Goal: Transaction & Acquisition: Book appointment/travel/reservation

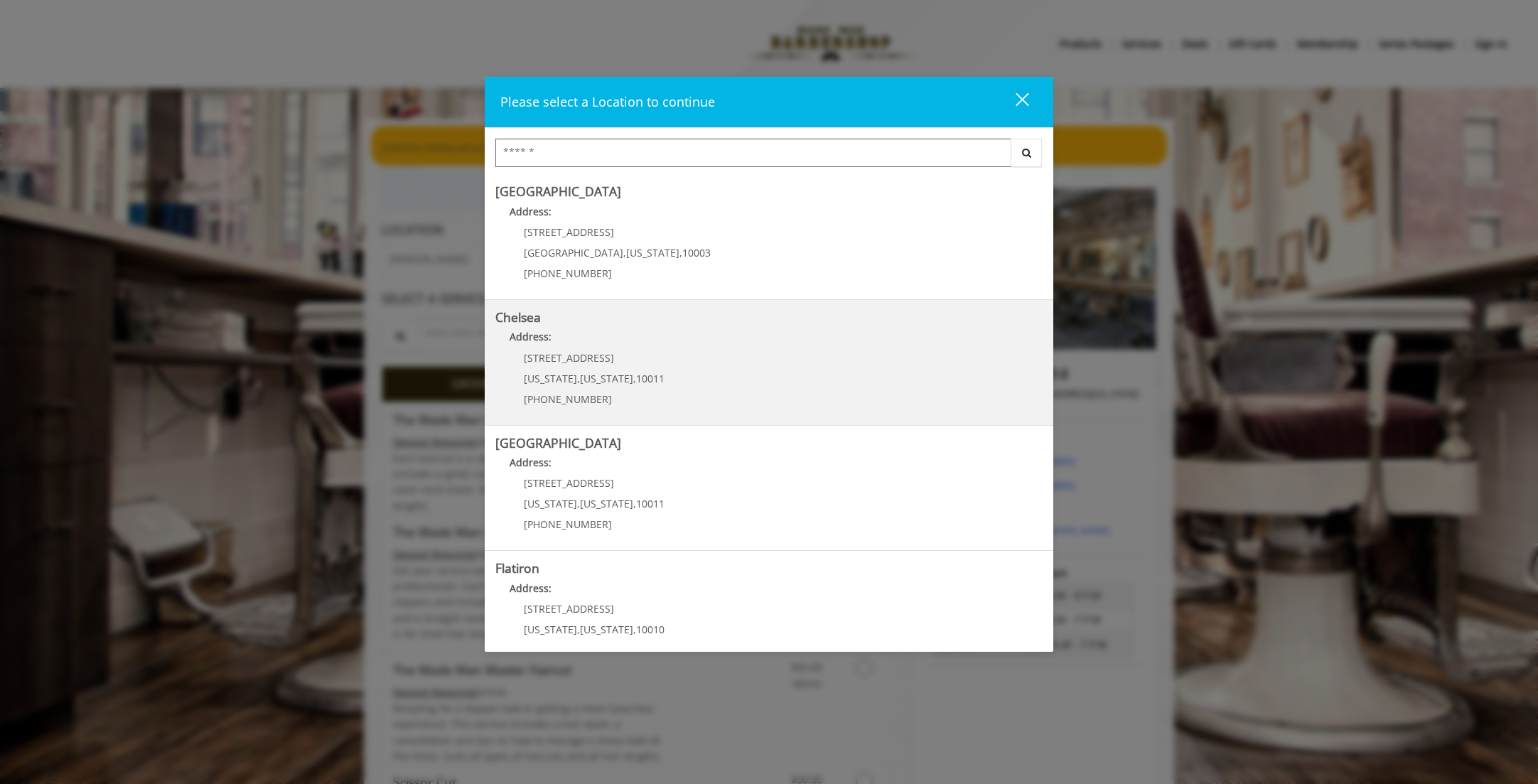
scroll to position [157, 0]
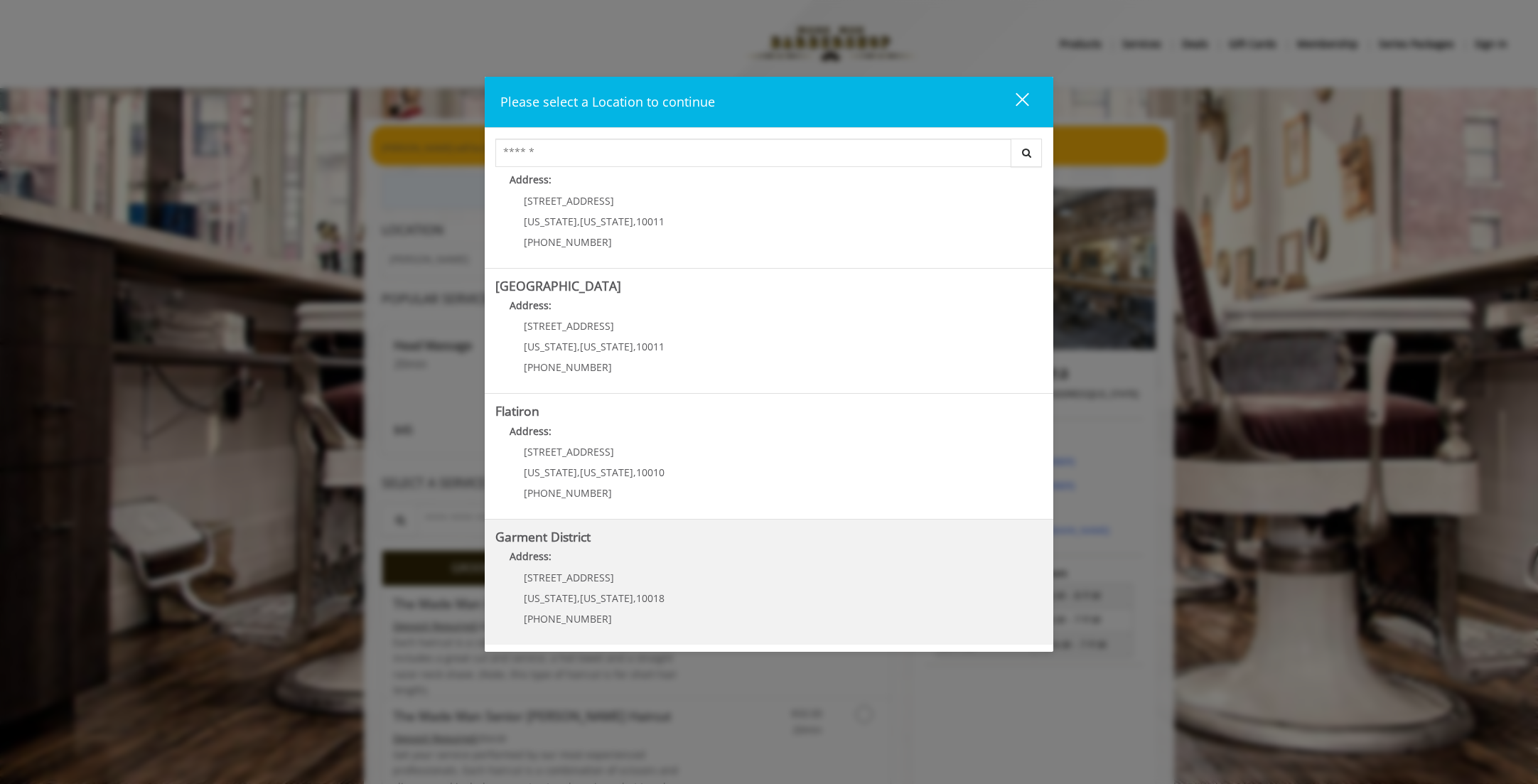
click at [703, 547] on District "Garment District Address: [STREET_ADDRESS][US_STATE][US_STATE] (212) 997-4247" at bounding box center [769, 582] width 548 height 104
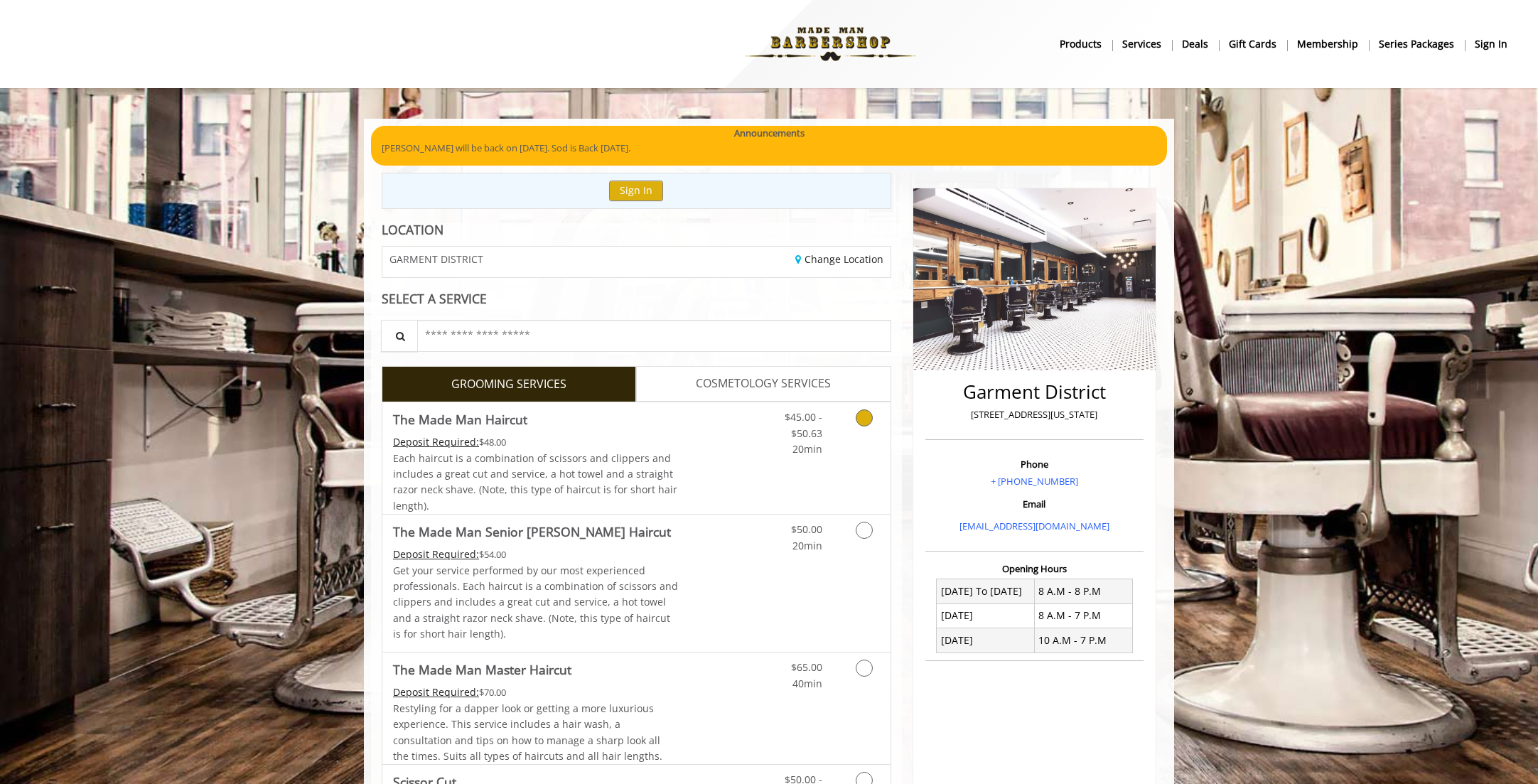
click at [871, 432] on link "Grooming services" at bounding box center [862, 429] width 36 height 55
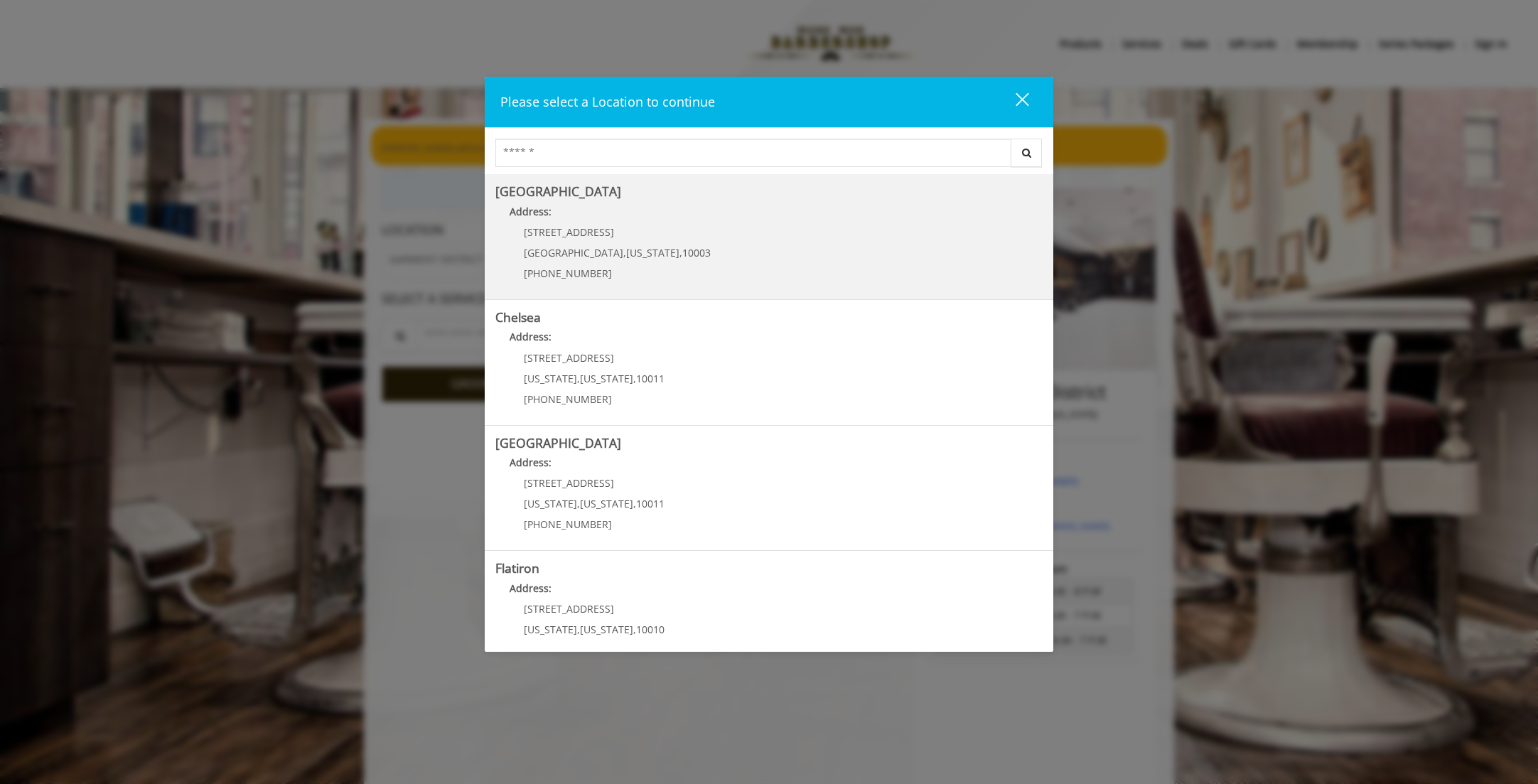
click at [616, 230] on p "60 E 8th St" at bounding box center [617, 232] width 187 height 10
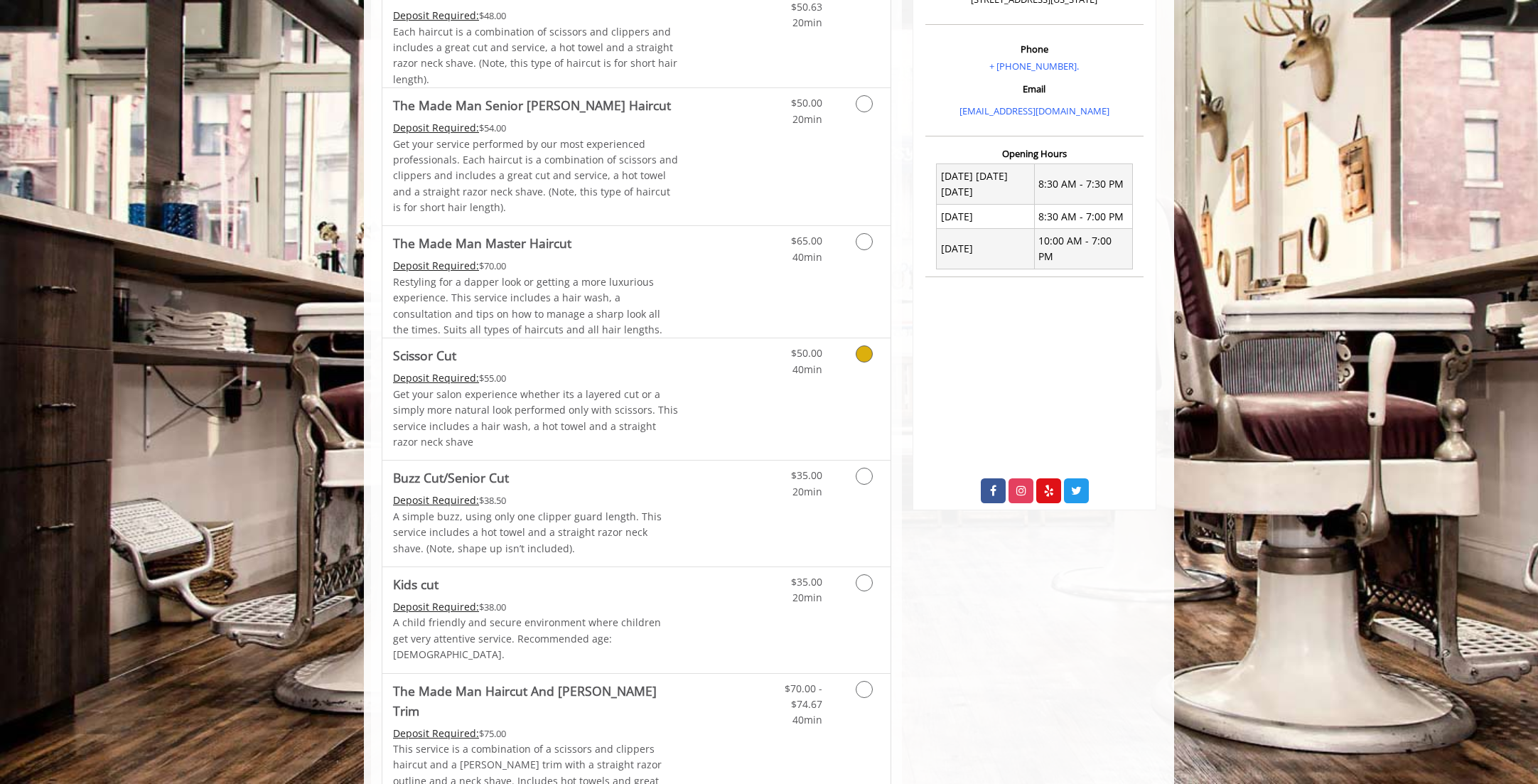
scroll to position [71, 0]
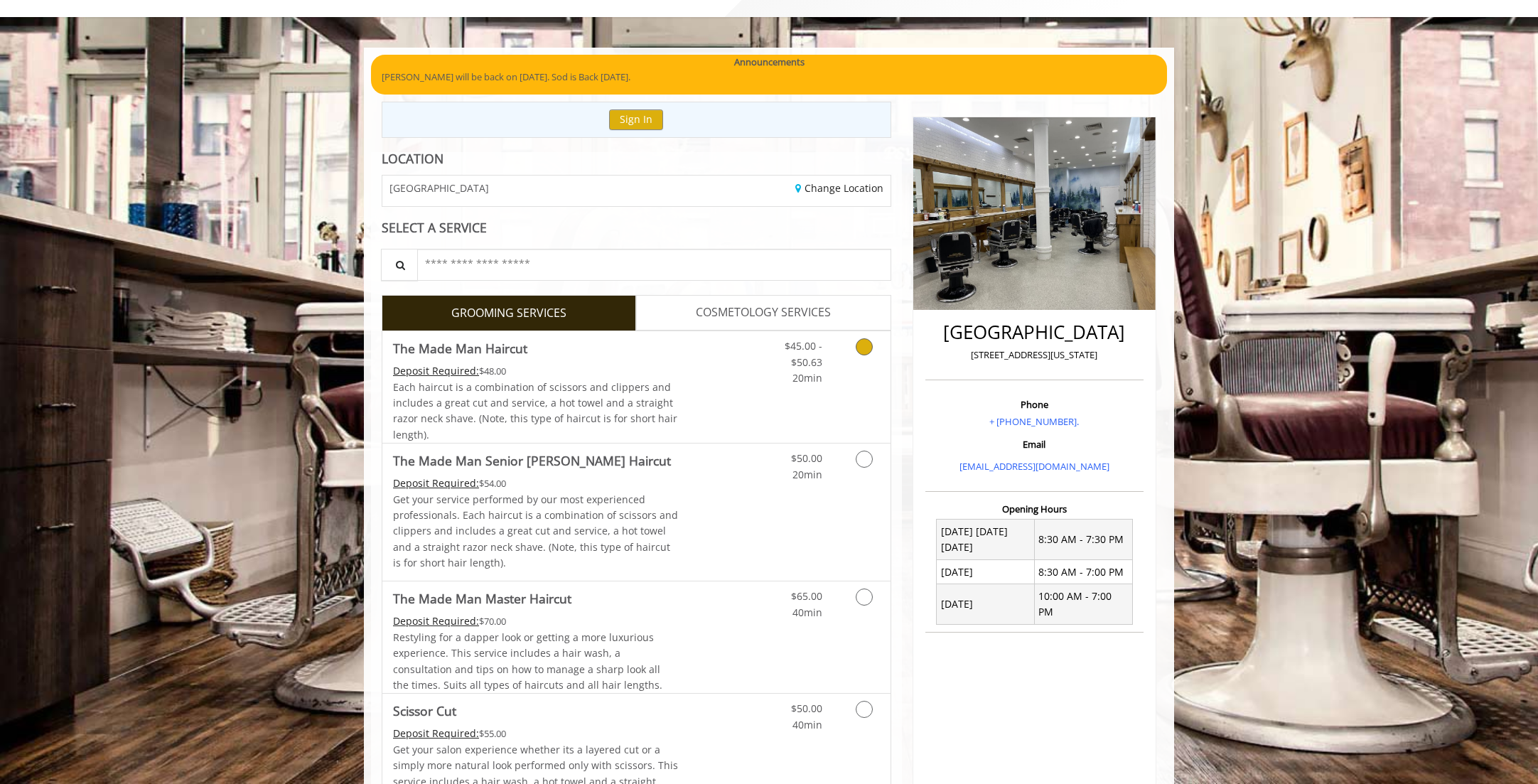
click at [868, 361] on link "Grooming services" at bounding box center [862, 358] width 36 height 55
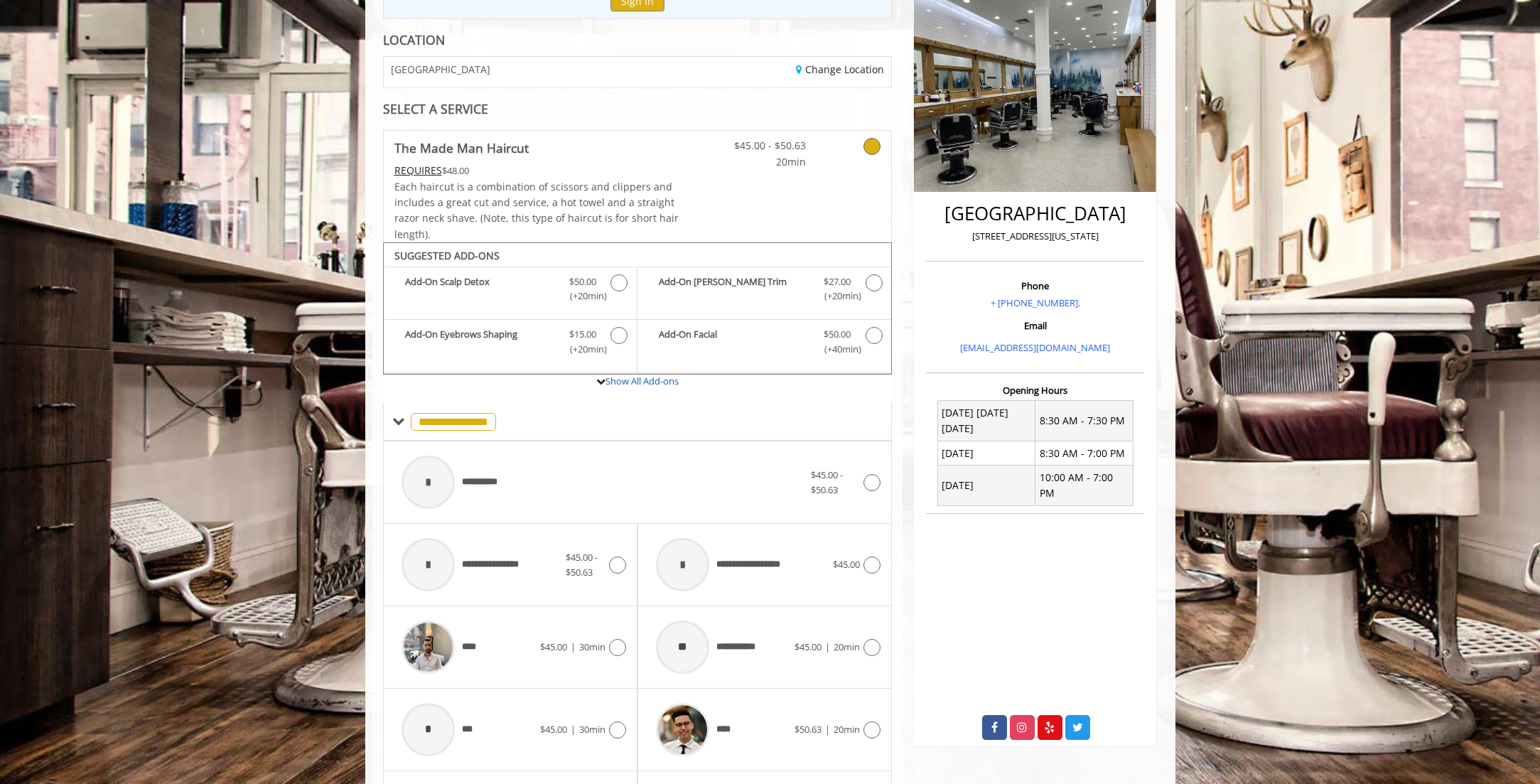
scroll to position [118, 0]
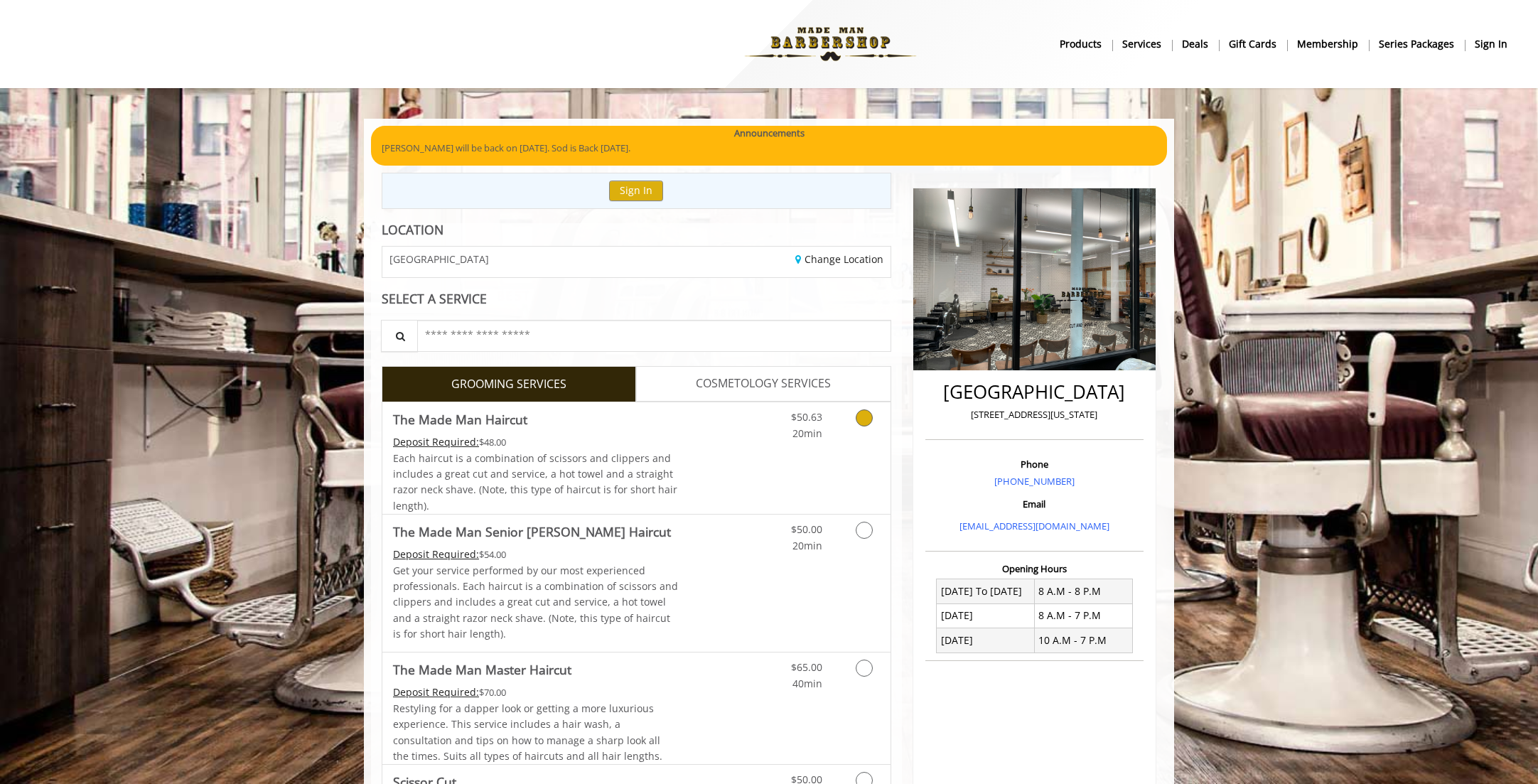
click at [847, 436] on link "Grooming services" at bounding box center [862, 422] width 36 height 39
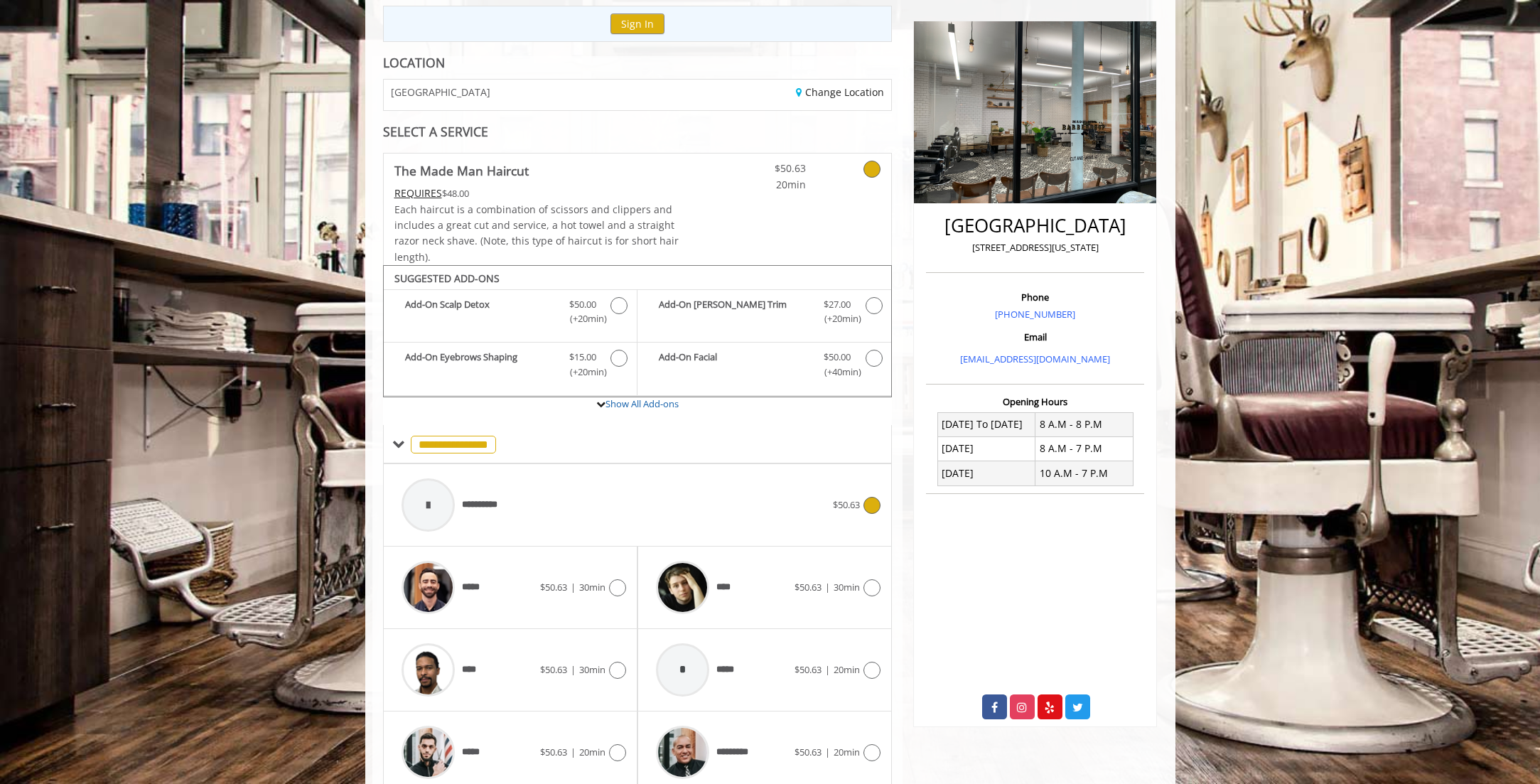
scroll to position [227, 0]
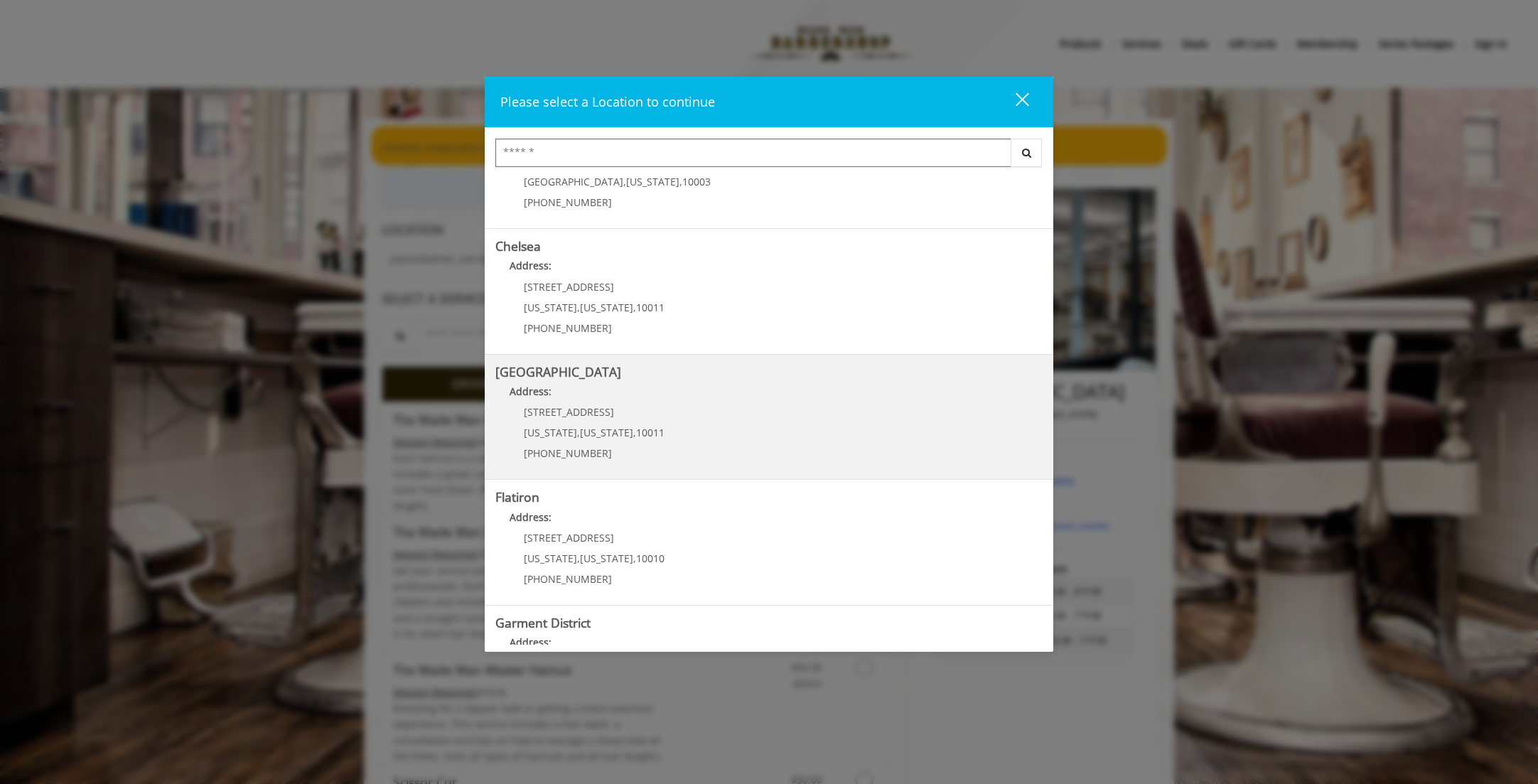
scroll to position [142, 0]
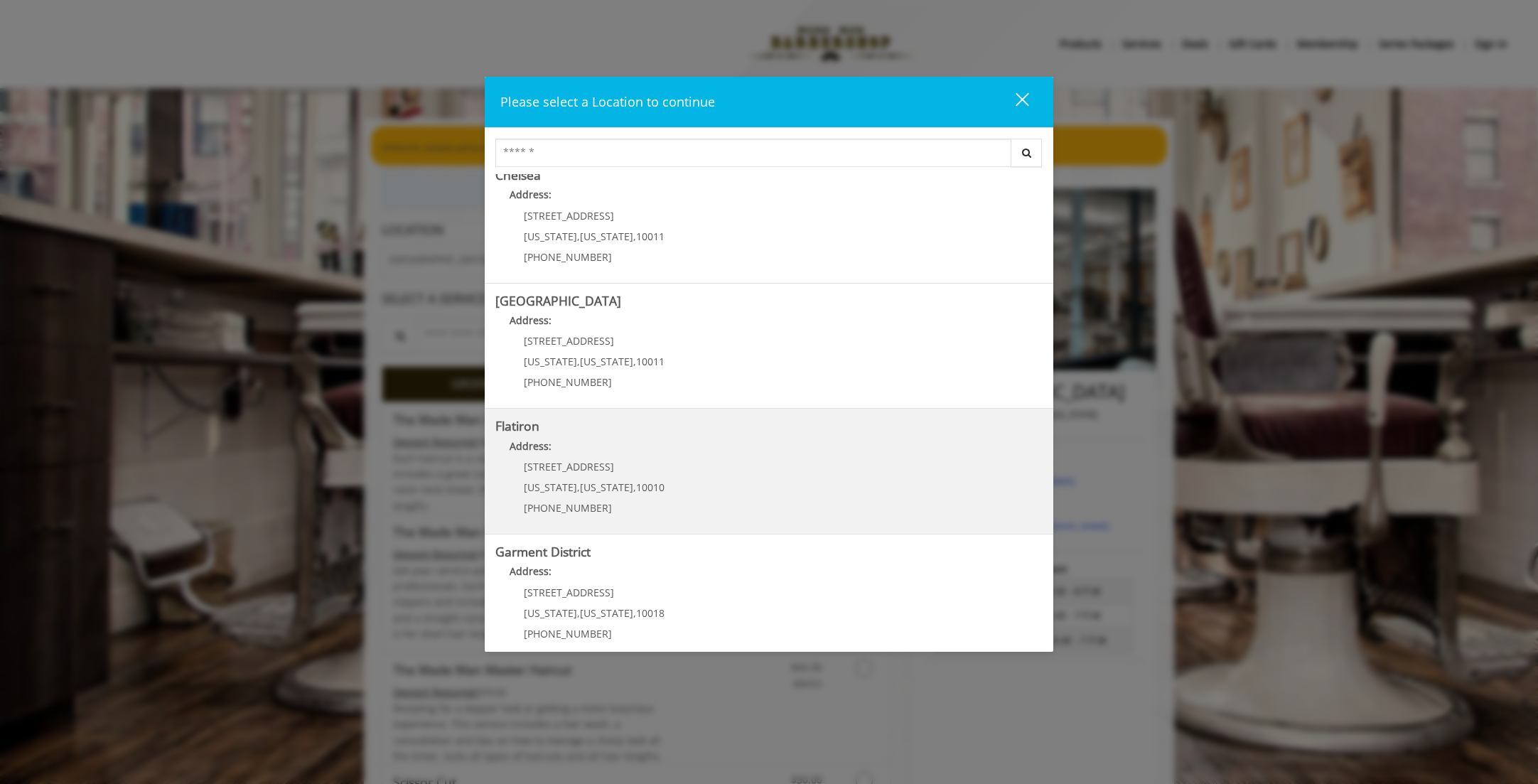
click at [697, 488] on "Flatiron Address: 10 E 23rd St New York , New York , 10010 (917) 475-1765" at bounding box center [769, 470] width 548 height 104
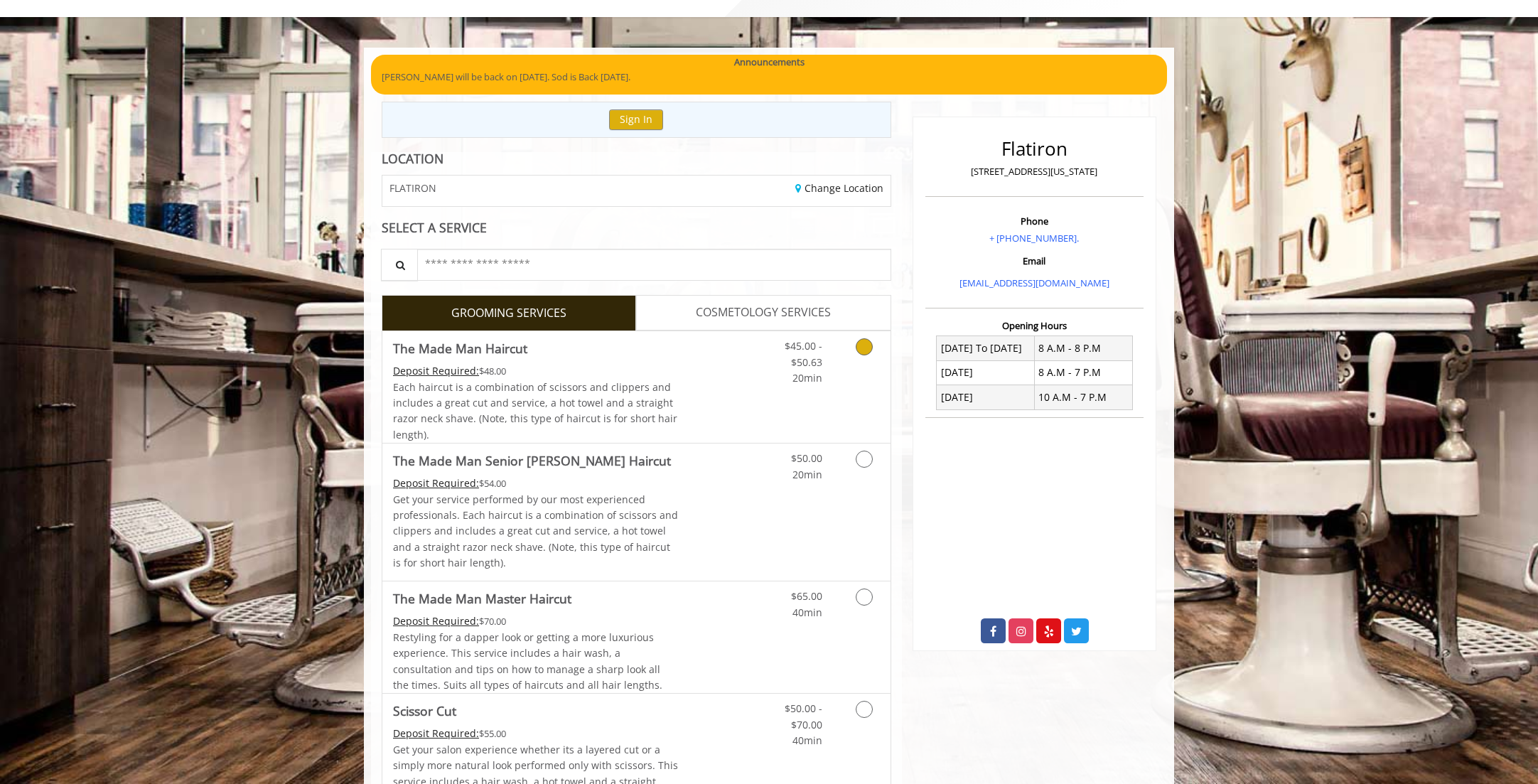
scroll to position [142, 0]
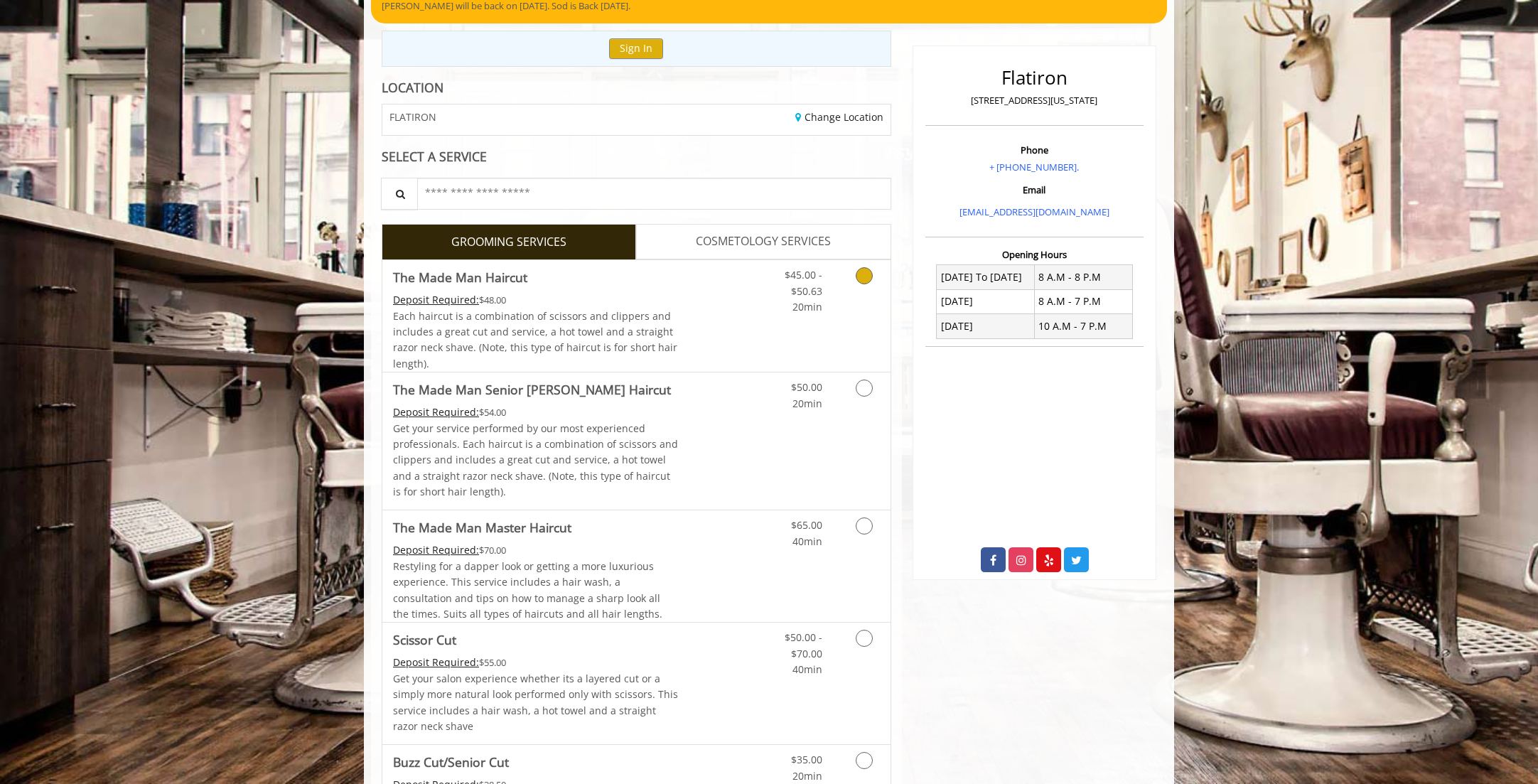
click at [856, 306] on link "Grooming services" at bounding box center [862, 287] width 36 height 55
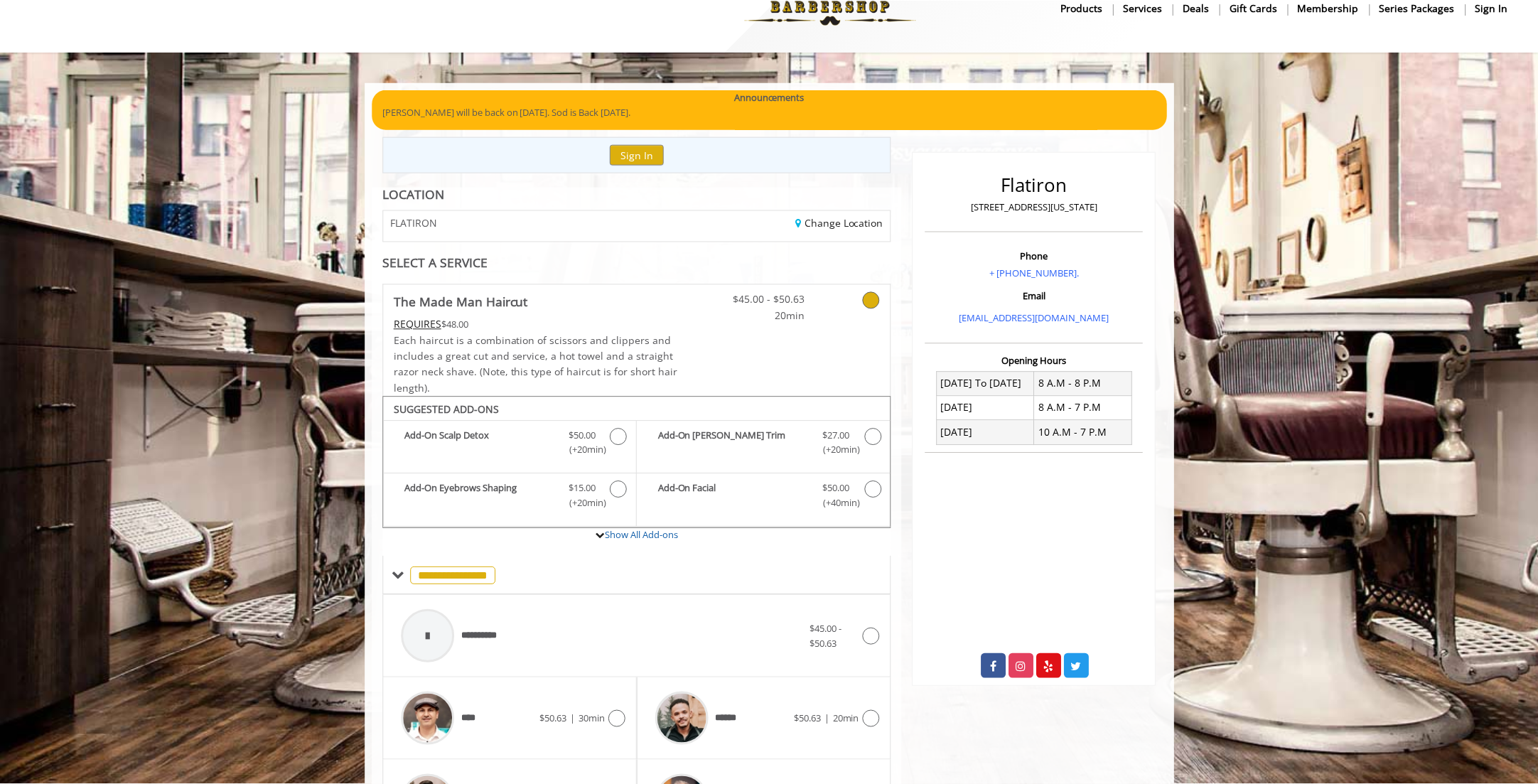
scroll to position [0, 0]
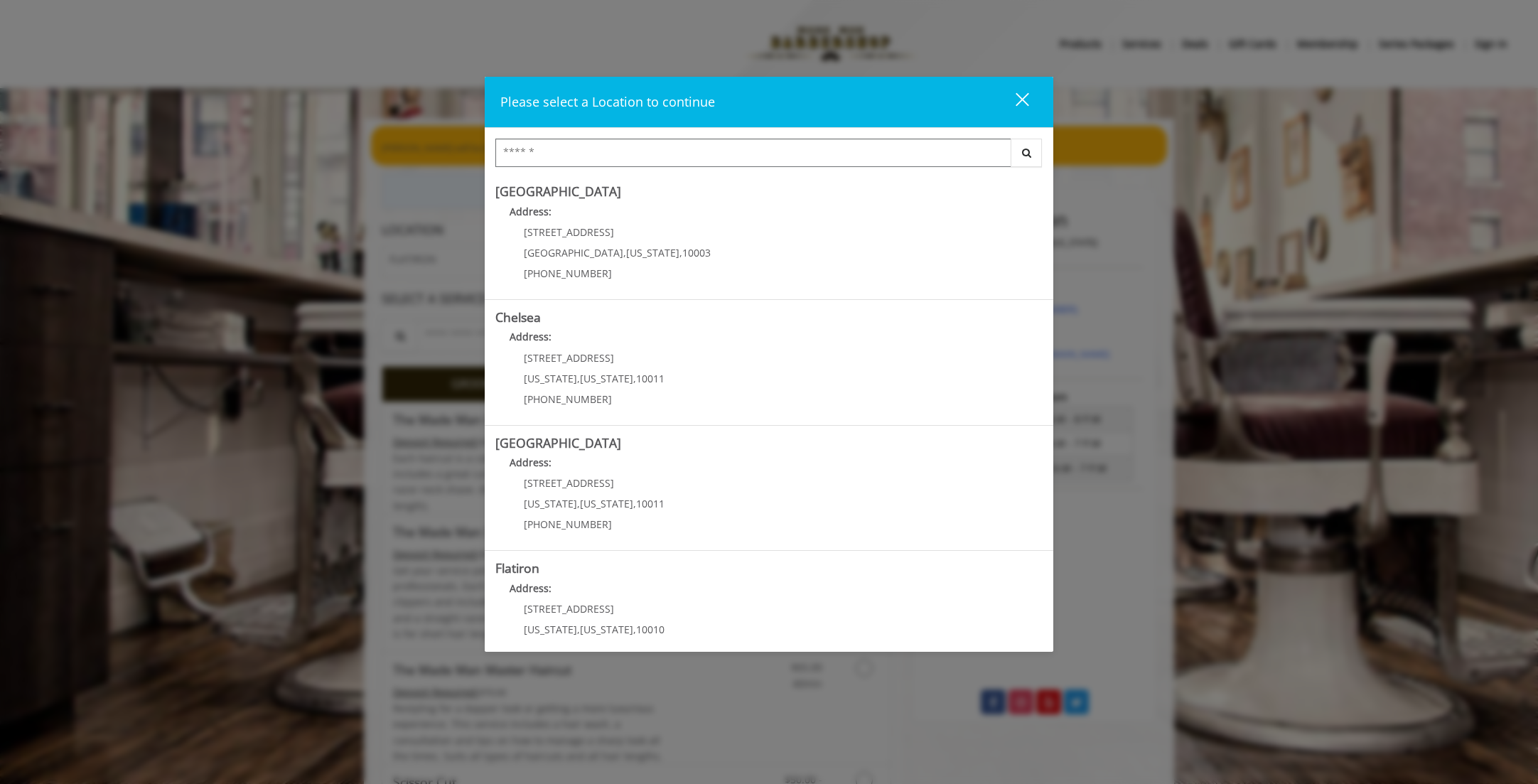
scroll to position [157, 0]
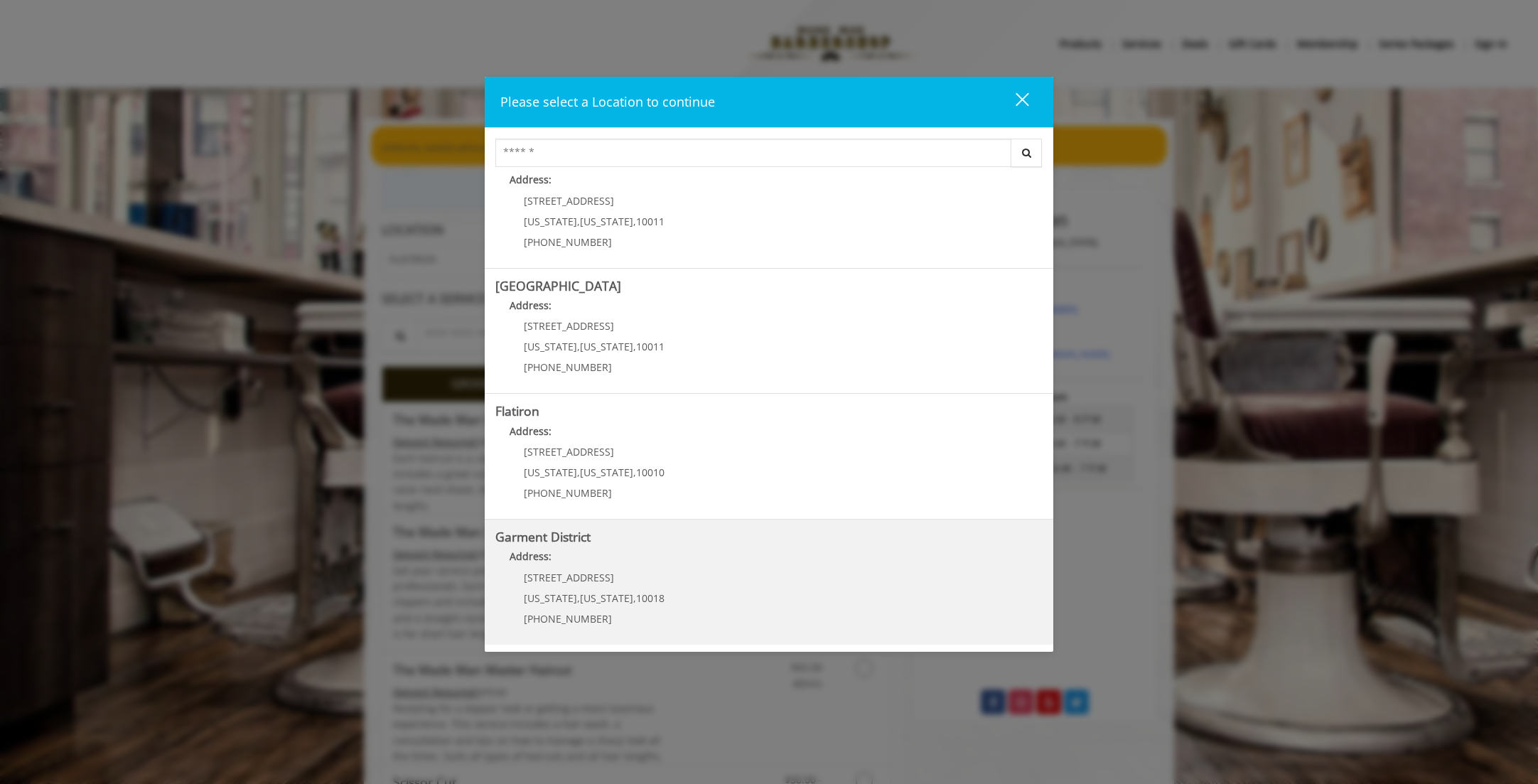
click at [627, 554] on District "Address:" at bounding box center [769, 560] width 548 height 23
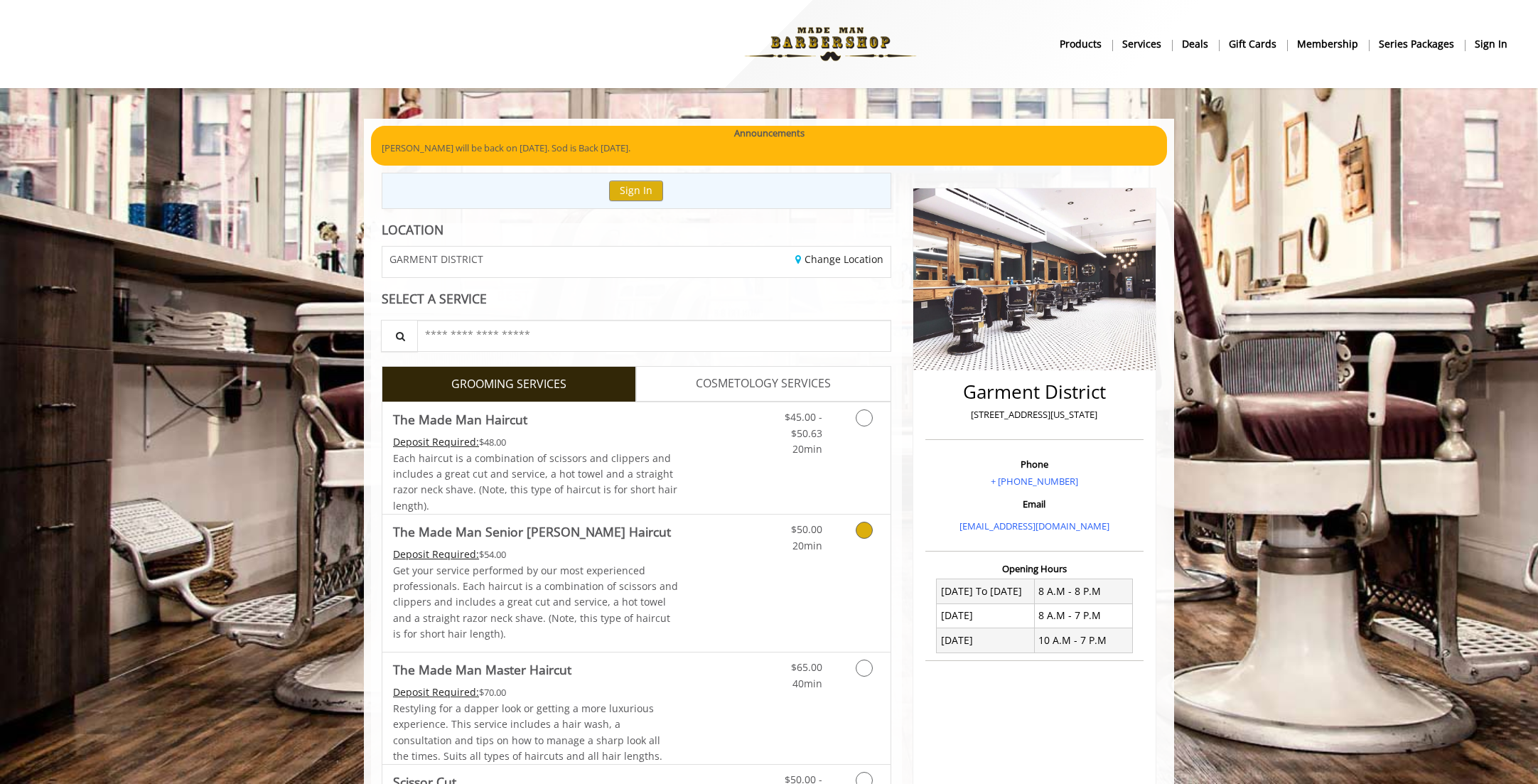
scroll to position [71, 0]
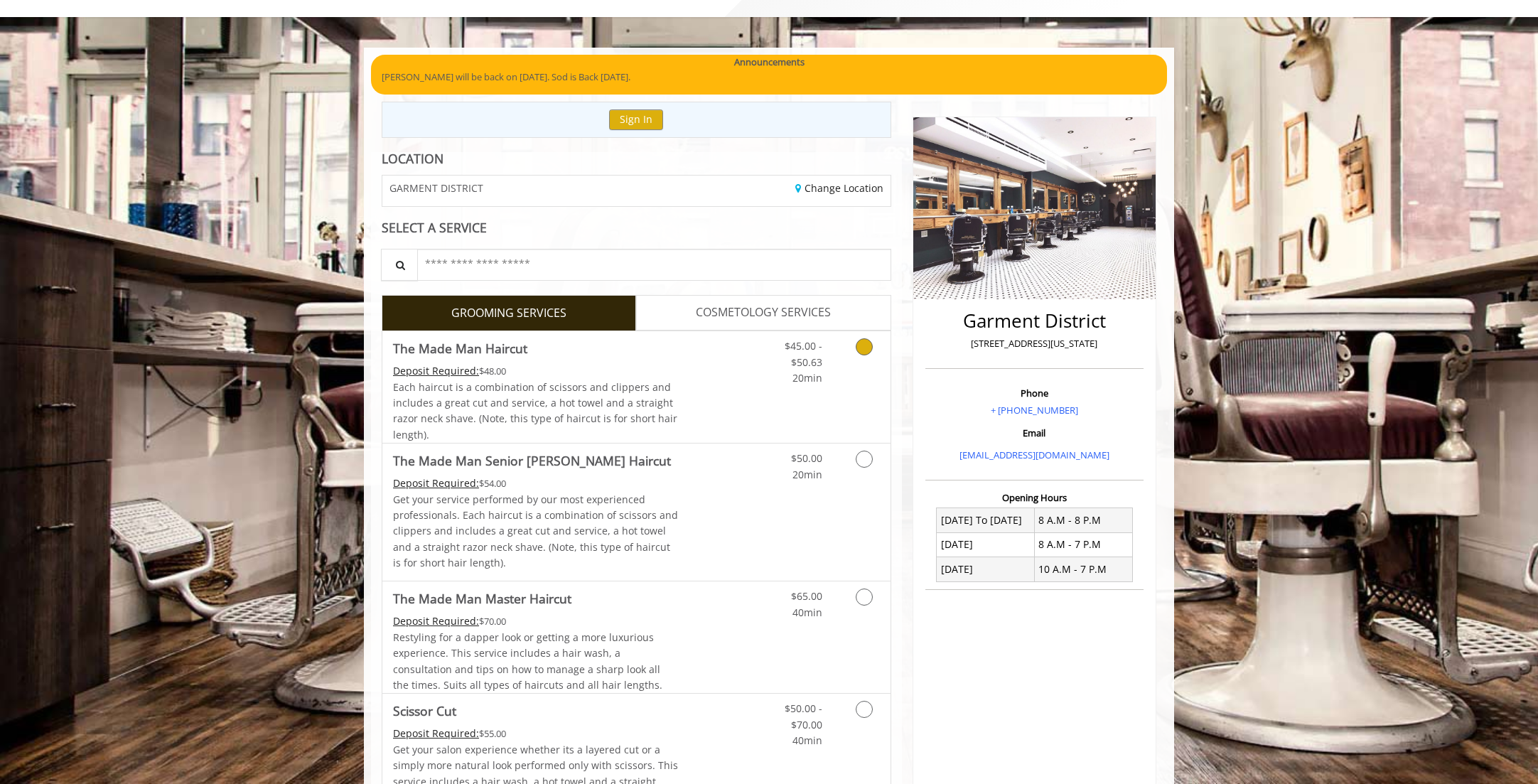
click at [731, 397] on link "Discounted Price" at bounding box center [721, 386] width 85 height 111
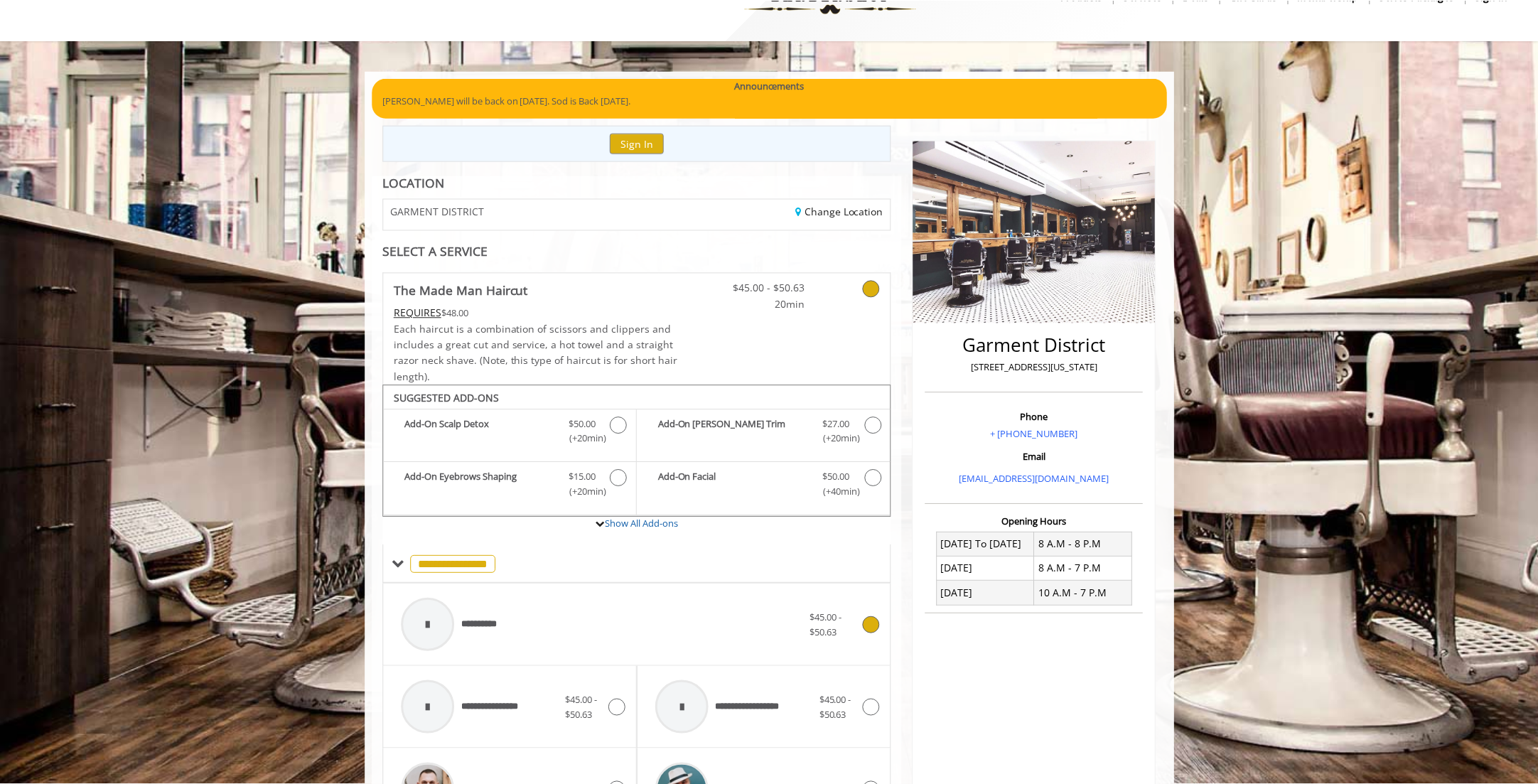
scroll to position [0, 0]
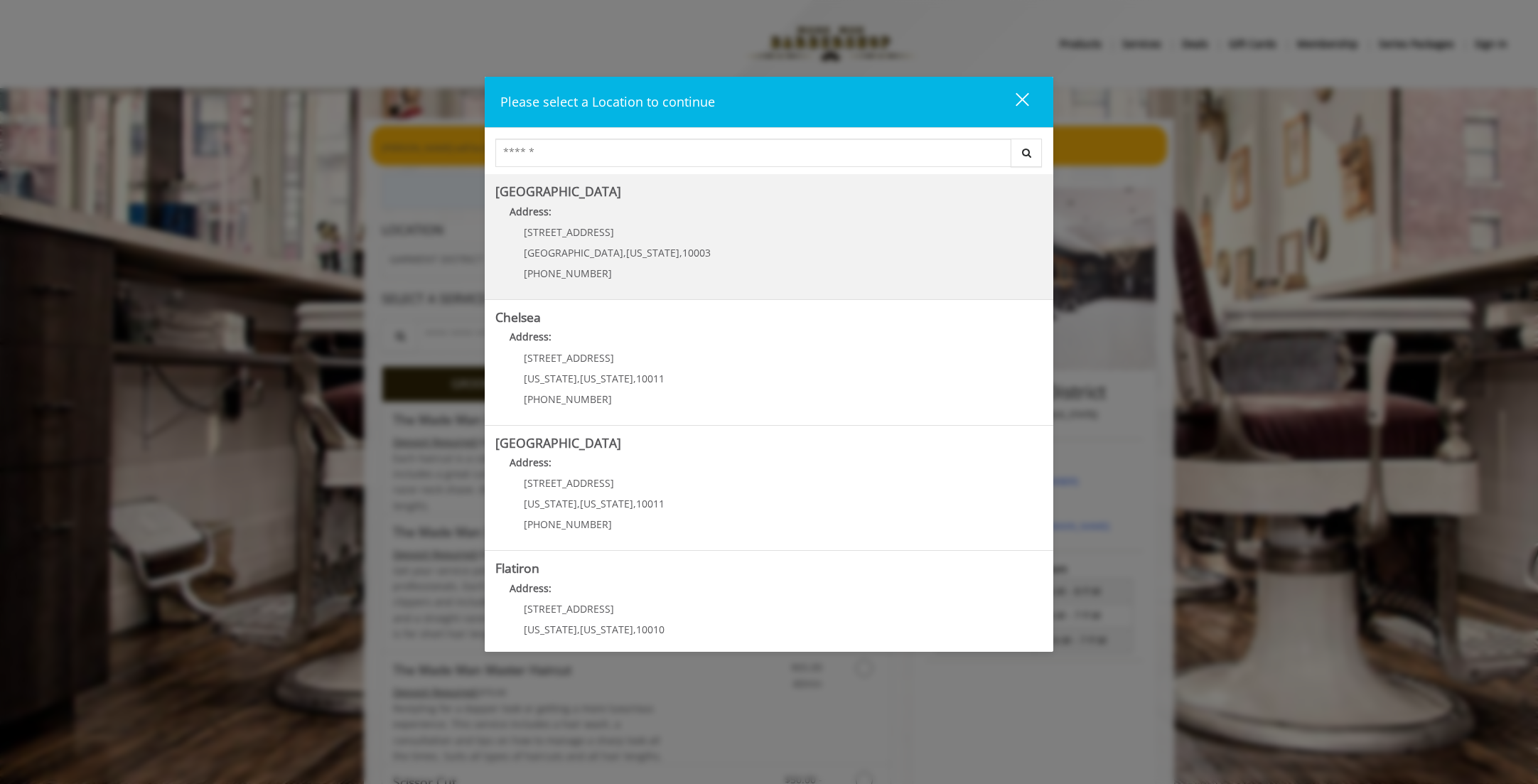
click at [662, 194] on h5 "[GEOGRAPHIC_DATA]" at bounding box center [769, 192] width 548 height 14
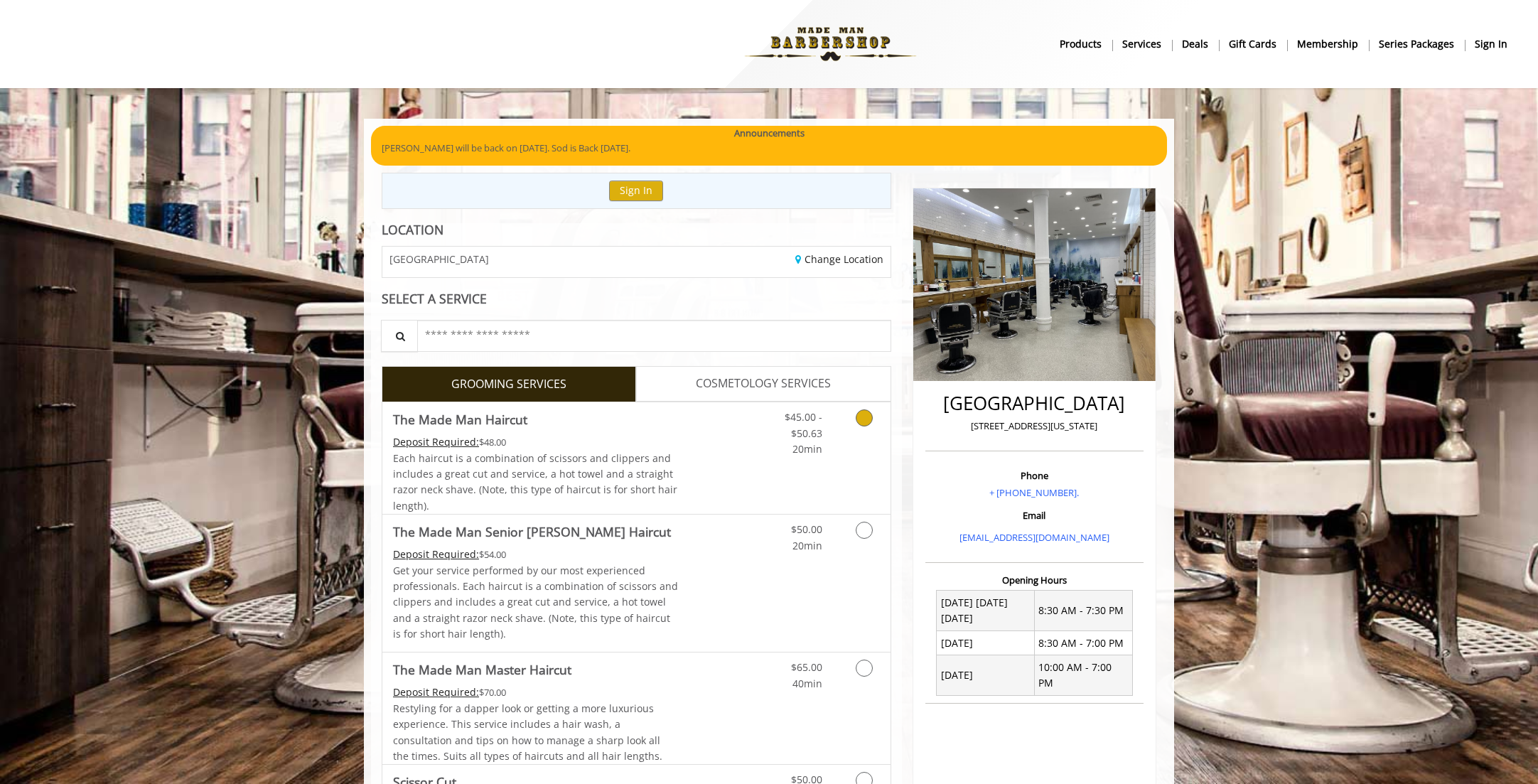
click at [679, 464] on link "Discounted Price" at bounding box center [721, 458] width 85 height 111
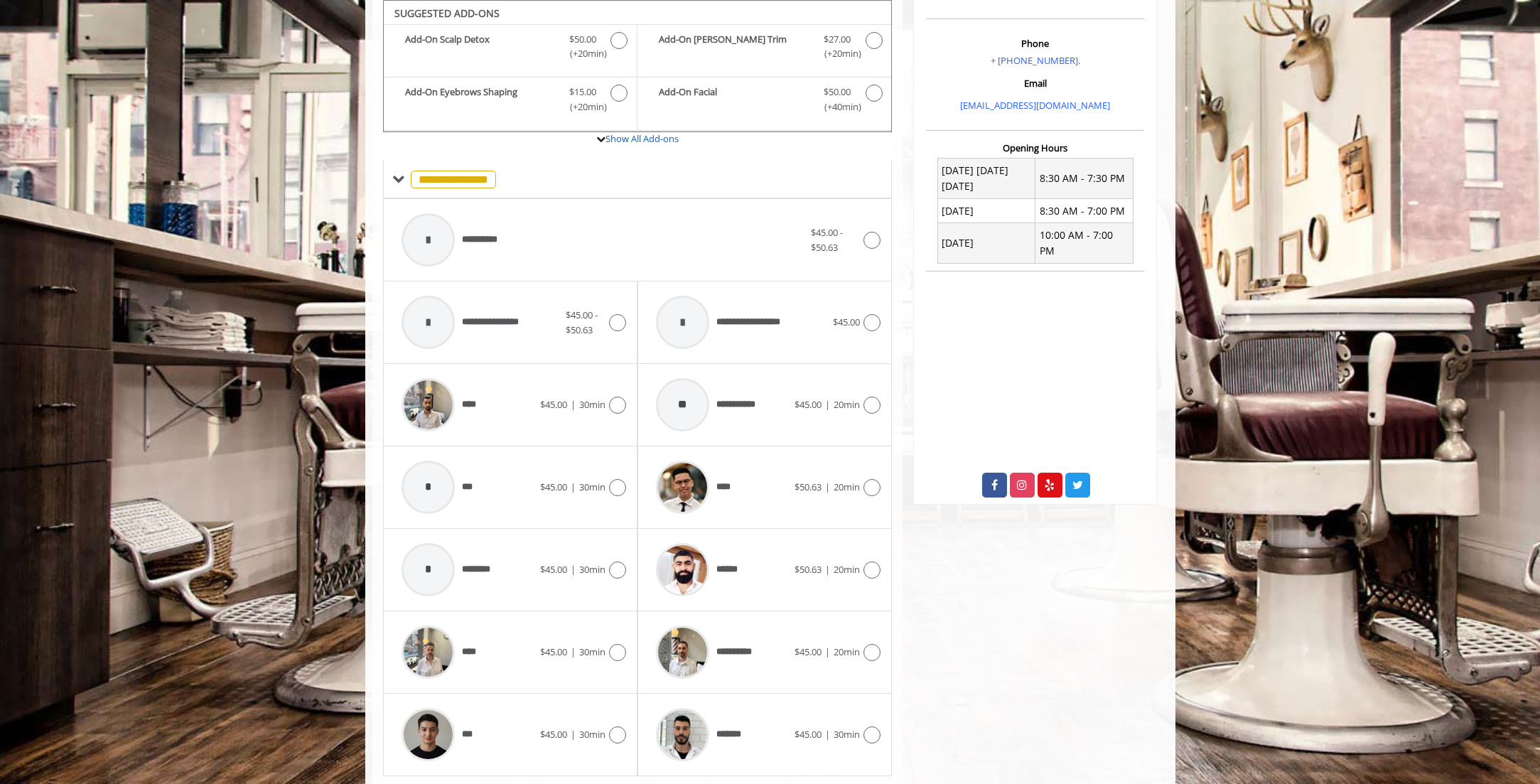
scroll to position [361, 0]
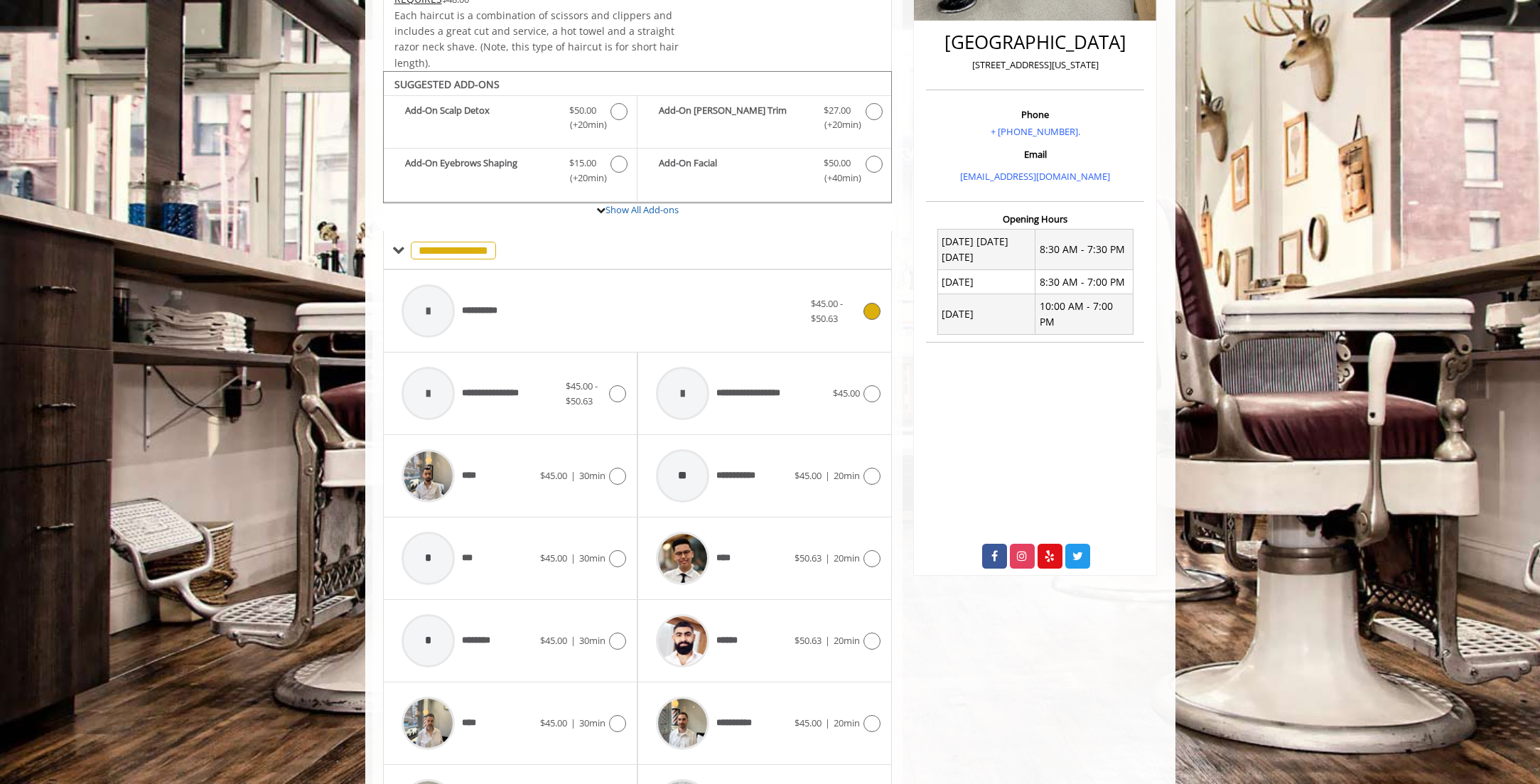
click at [862, 325] on div "$45.00 - $50.63" at bounding box center [845, 311] width 69 height 30
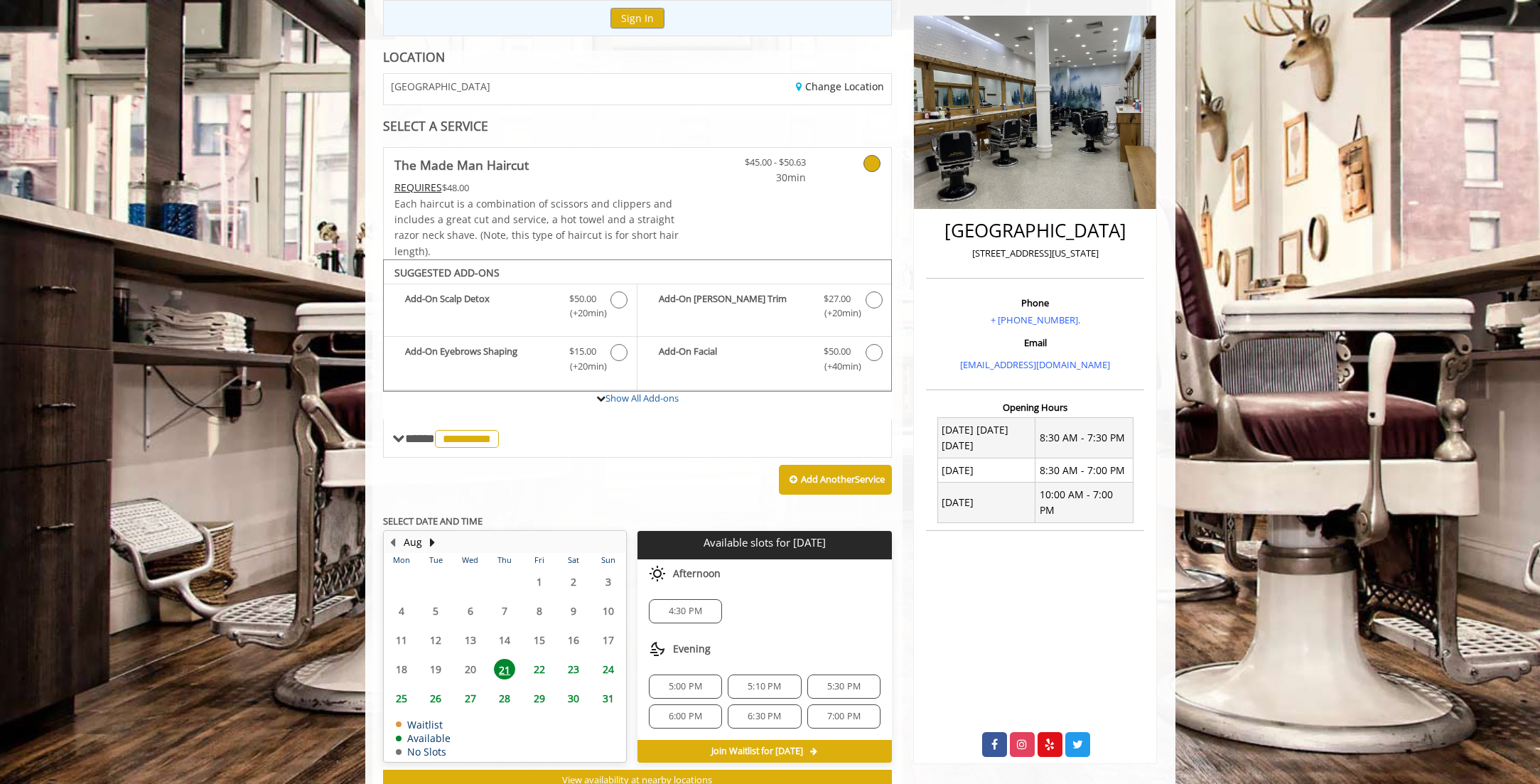
scroll to position [222, 0]
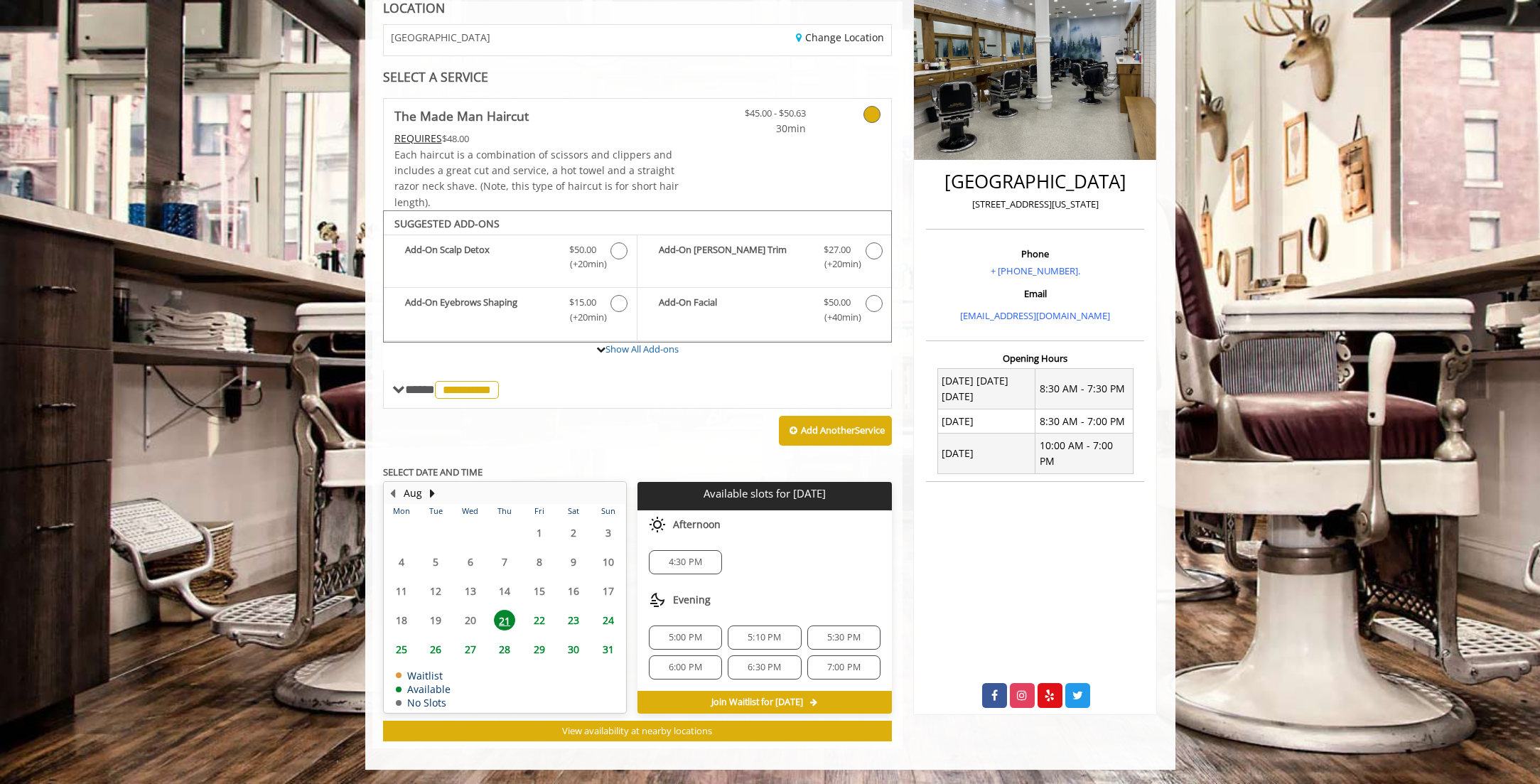
click at [576, 627] on span "23" at bounding box center [573, 619] width 21 height 21
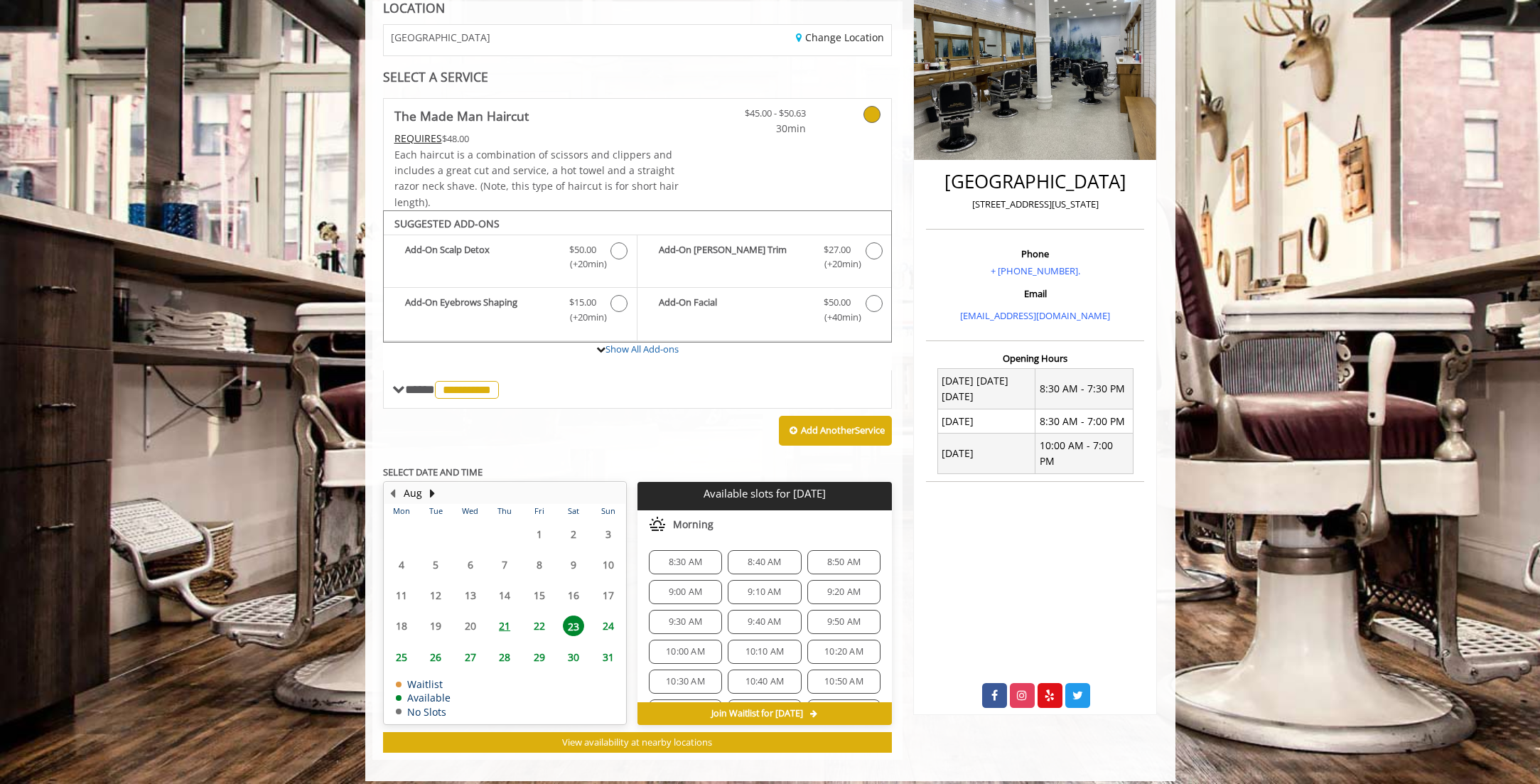
scroll to position [71, 0]
click at [712, 613] on span "10:30 AM" at bounding box center [686, 610] width 60 height 11
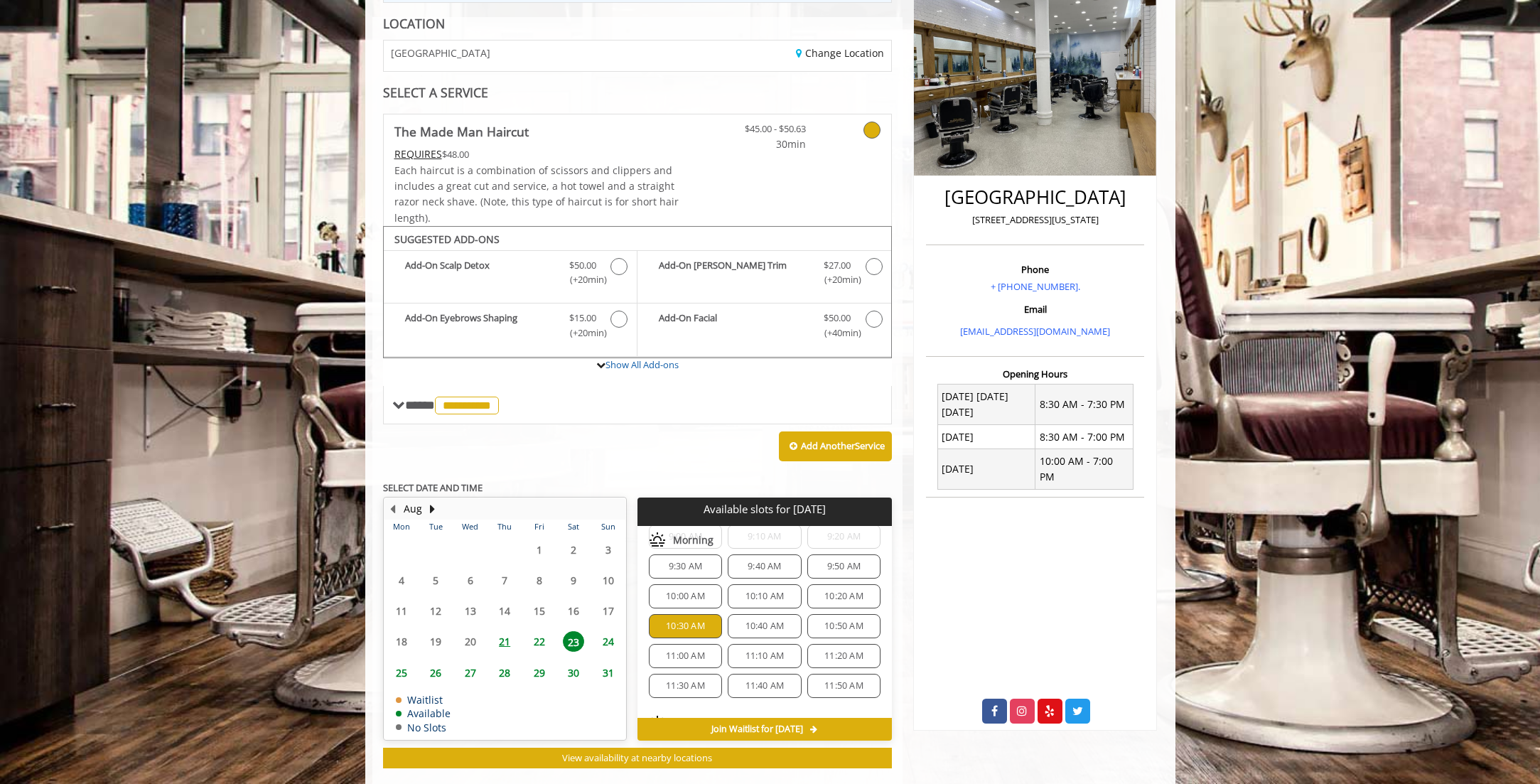
scroll to position [419, 0]
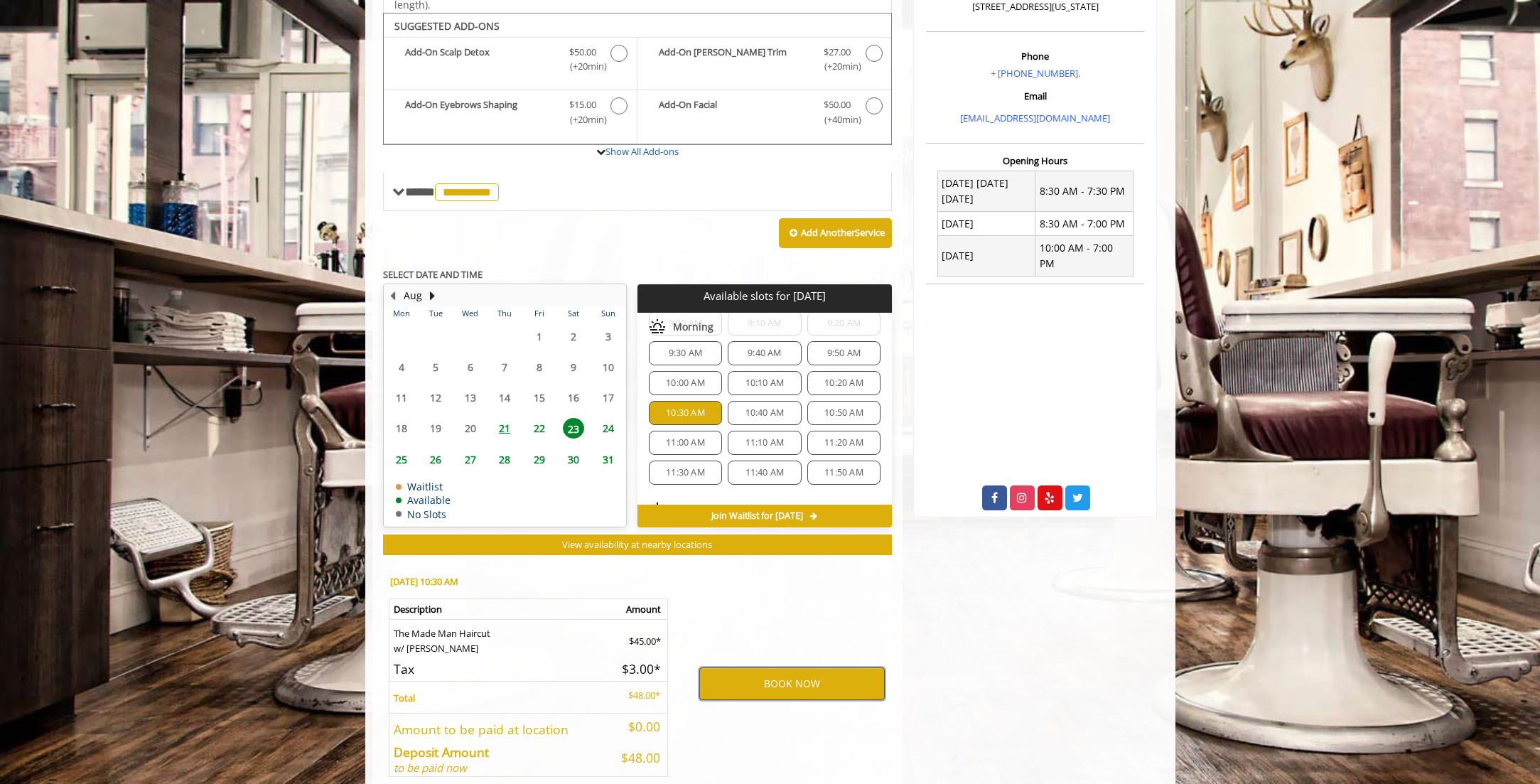
click at [803, 695] on button "BOOK NOW" at bounding box center [792, 684] width 185 height 33
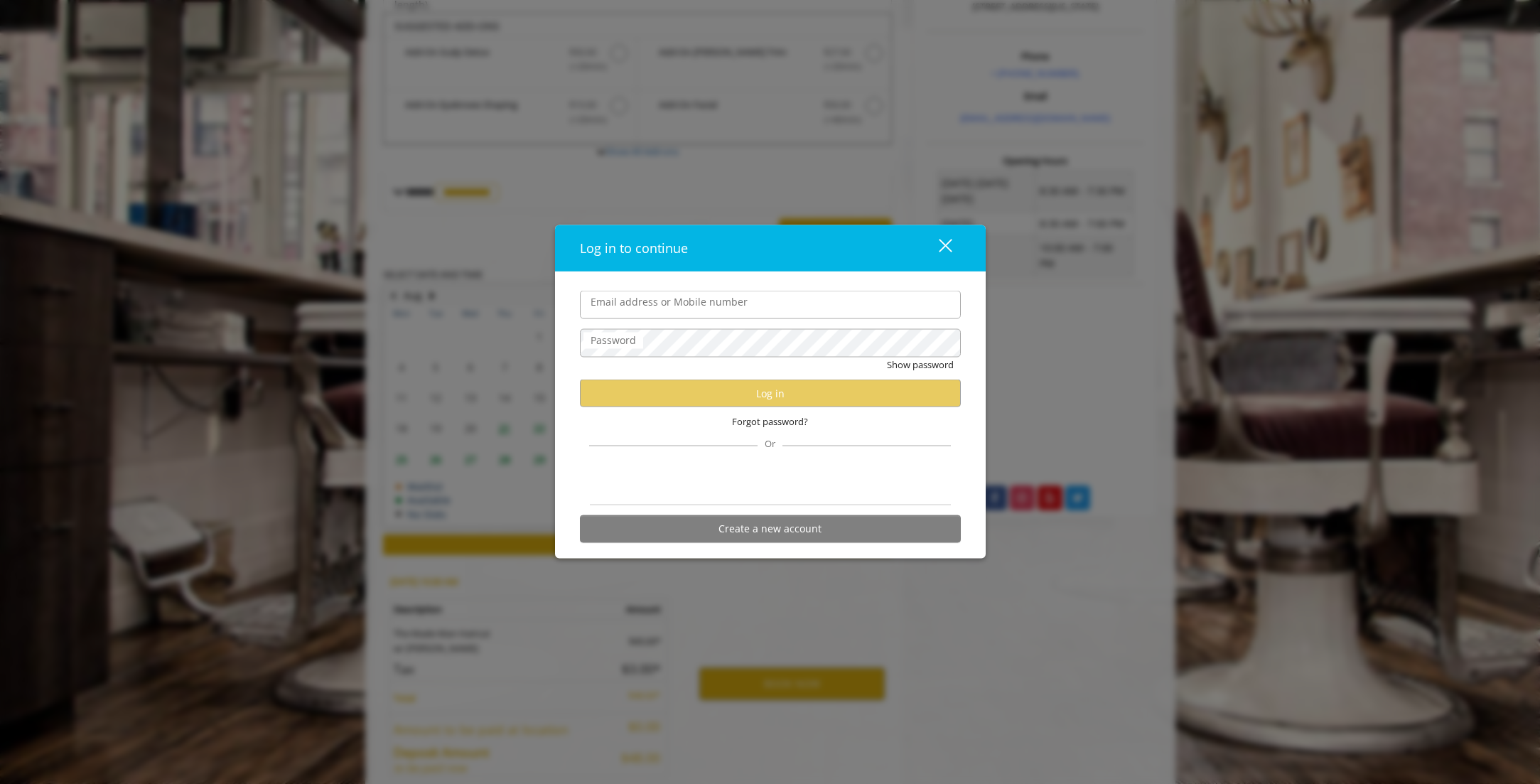
click at [674, 297] on label "Email address or Mobile number" at bounding box center [669, 302] width 171 height 15
click at [674, 297] on input "Email address or Mobile number" at bounding box center [770, 304] width 381 height 28
